Goal: Task Accomplishment & Management: Use online tool/utility

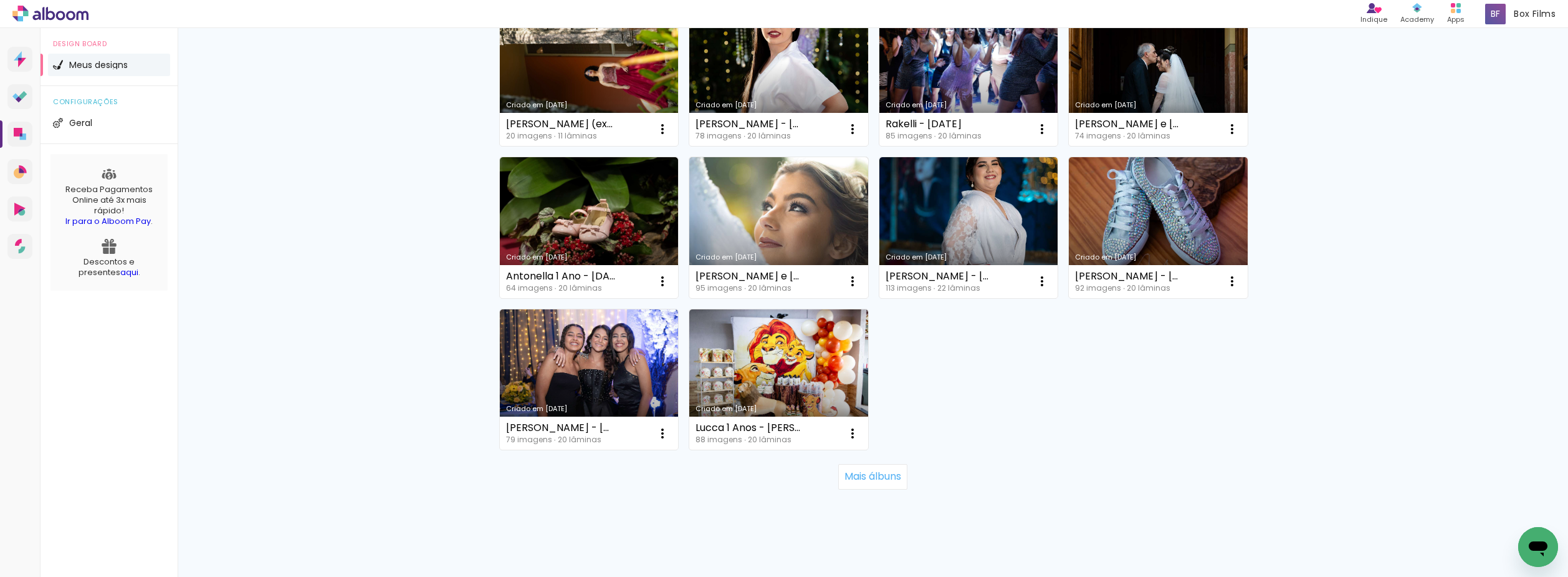
scroll to position [777, 0]
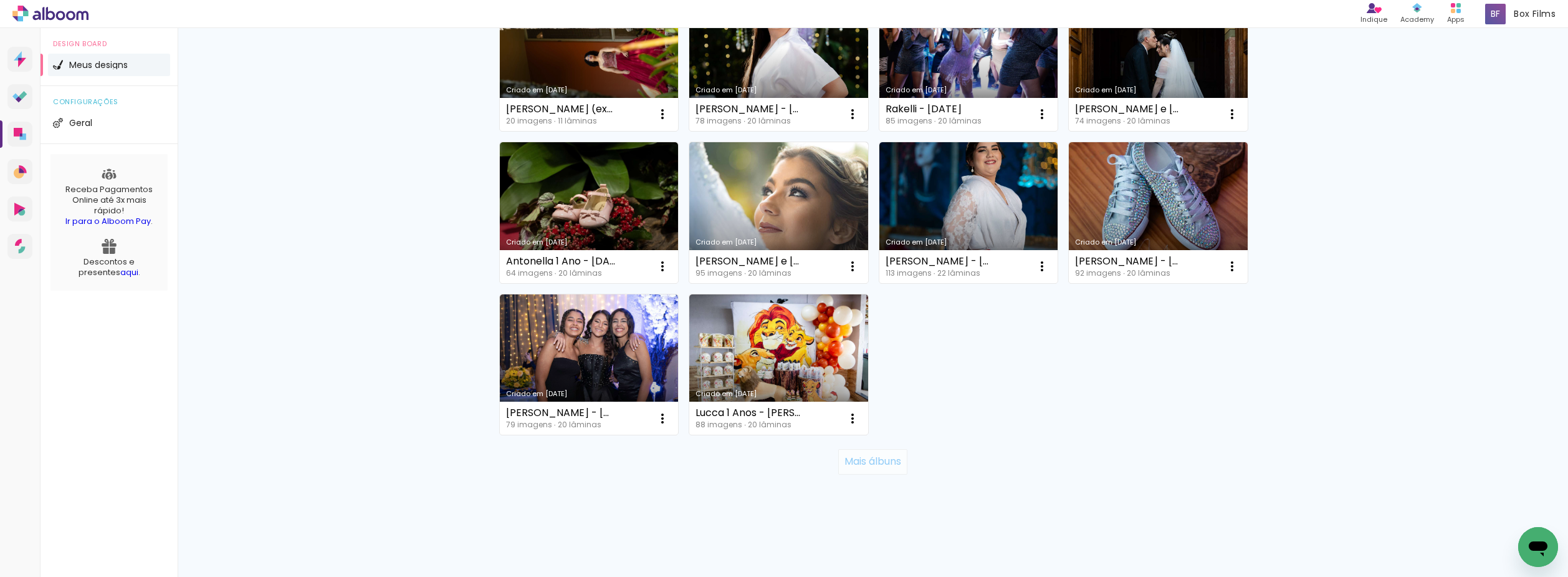
click at [0, 0] on slot "Mais álbuns" at bounding box center [0, 0] width 0 height 0
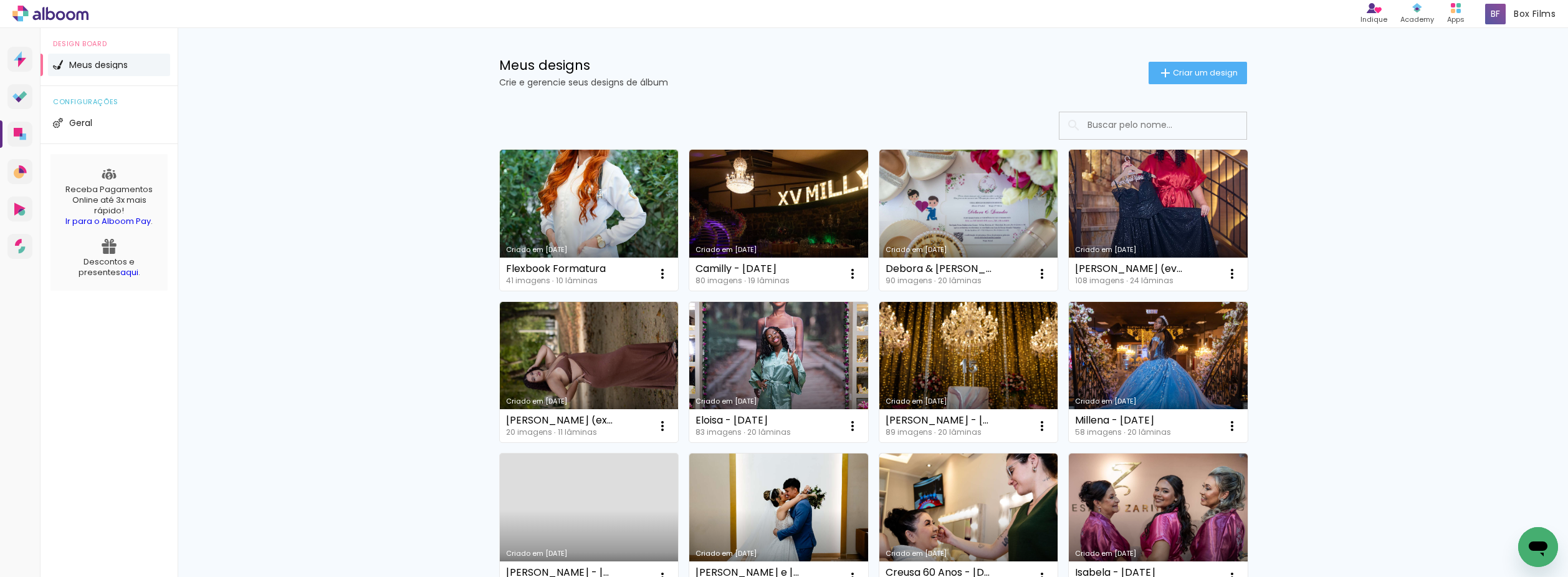
scroll to position [0, 0]
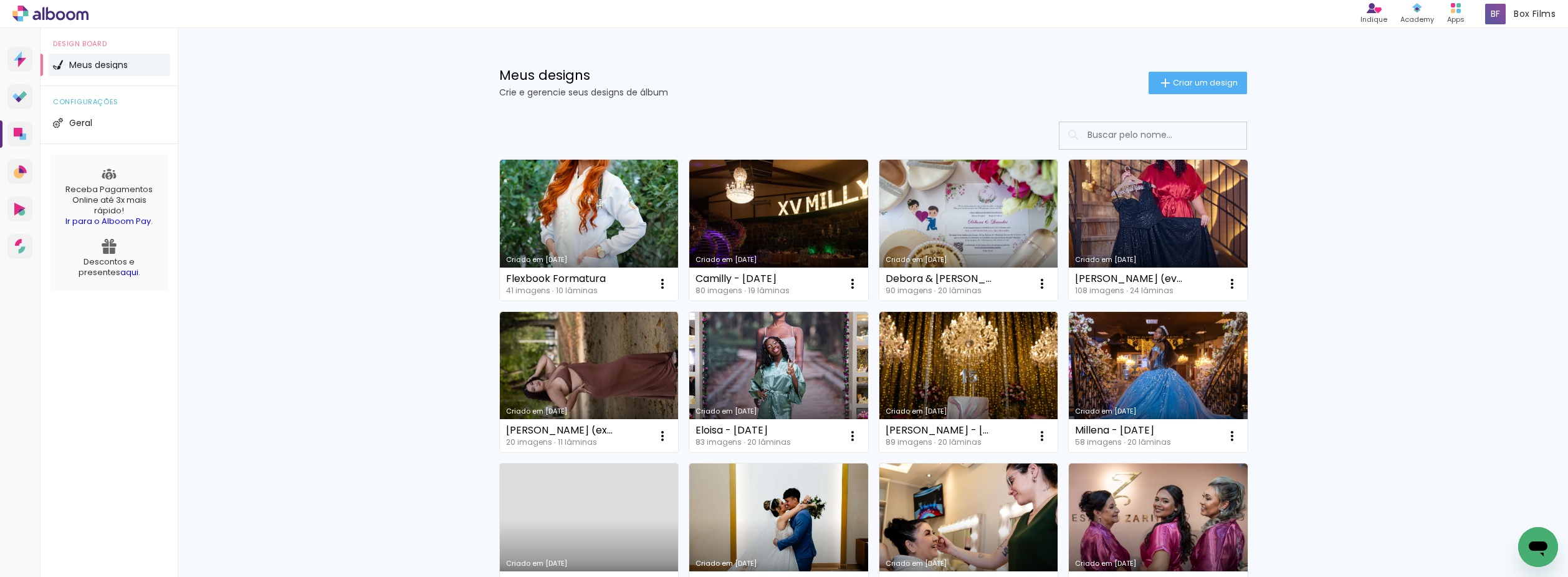
click at [1191, 128] on input at bounding box center [1170, 135] width 178 height 26
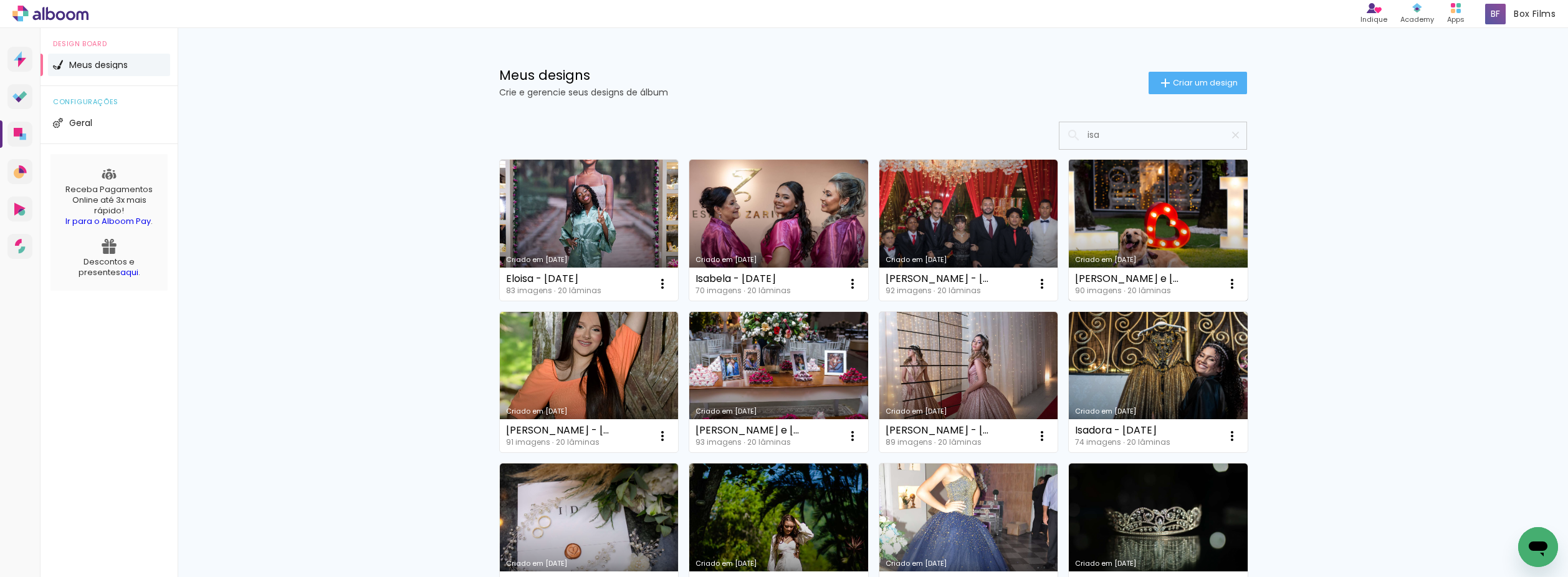
type input "isa"
type paper-input "isa"
click at [1148, 224] on link "Criado em [DATE]" at bounding box center [1158, 230] width 179 height 141
